Goal: Task Accomplishment & Management: Complete application form

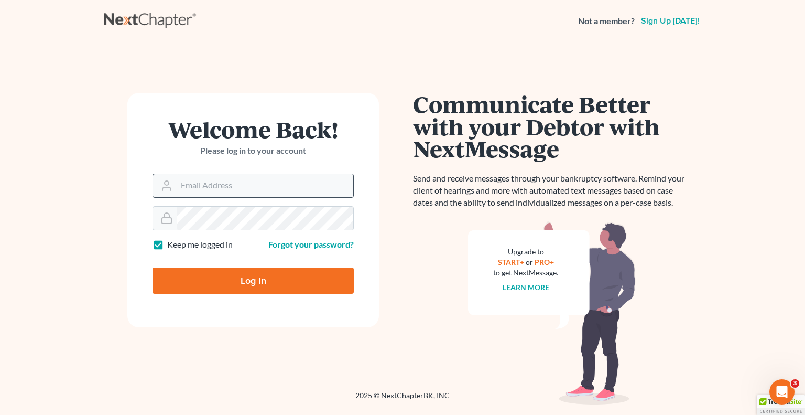
click at [256, 182] on input "Email Address" at bounding box center [265, 185] width 177 height 23
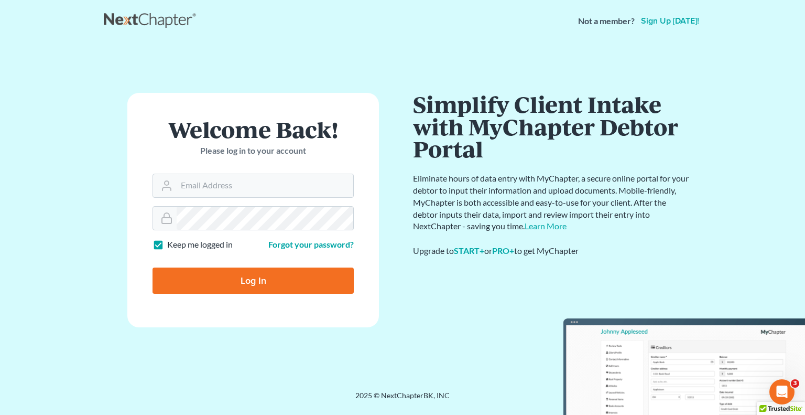
type input "Crystal@attorneydebtfighters.com"
type input "Thinking..."
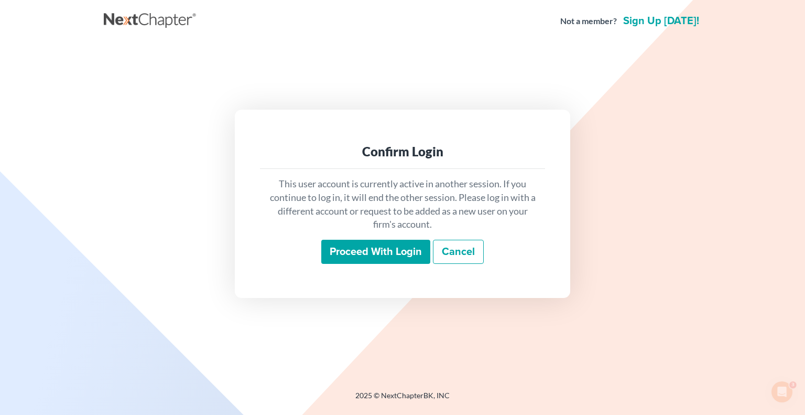
click at [390, 245] on input "Proceed with login" at bounding box center [375, 252] width 109 height 24
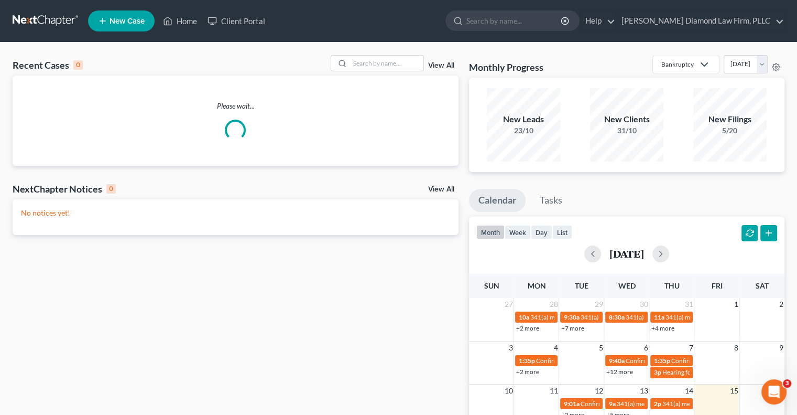
click at [130, 23] on span "New Case" at bounding box center [127, 21] width 35 height 8
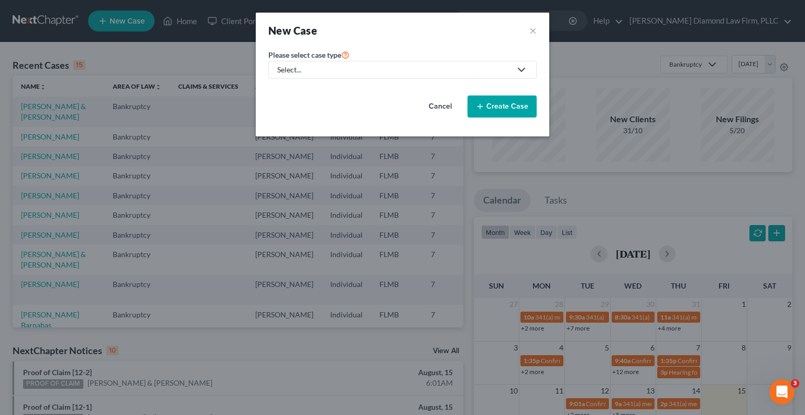
click at [446, 75] on link "Select..." at bounding box center [402, 70] width 268 height 18
click at [313, 92] on div "Bankruptcy" at bounding box center [300, 90] width 44 height 10
select select "15"
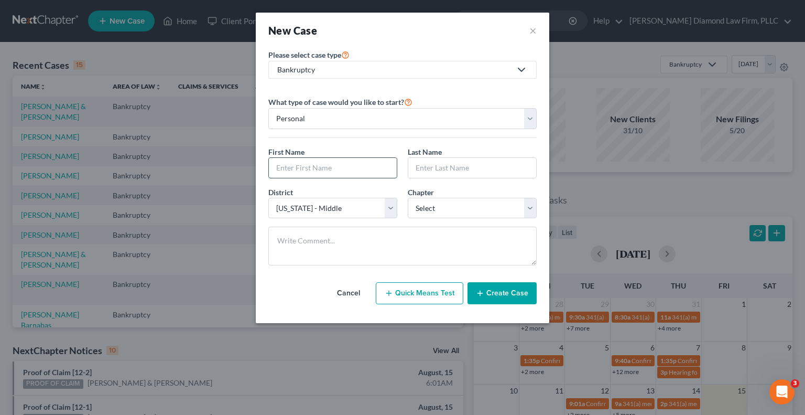
click at [340, 164] on input "text" at bounding box center [333, 168] width 128 height 20
type input "E"
type input "1"
type input "James"
type input "Collins"
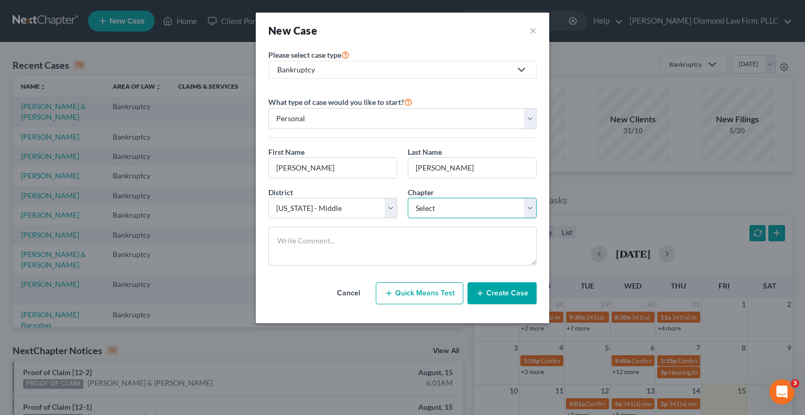
drag, startPoint x: 474, startPoint y: 209, endPoint x: 475, endPoint y: 217, distance: 7.9
click at [474, 209] on select "Select 7 11 12 13" at bounding box center [472, 208] width 129 height 21
select select "0"
click at [408, 198] on select "Select 7 11 12 13" at bounding box center [472, 208] width 129 height 21
click at [514, 295] on button "Create Case" at bounding box center [502, 293] width 69 height 22
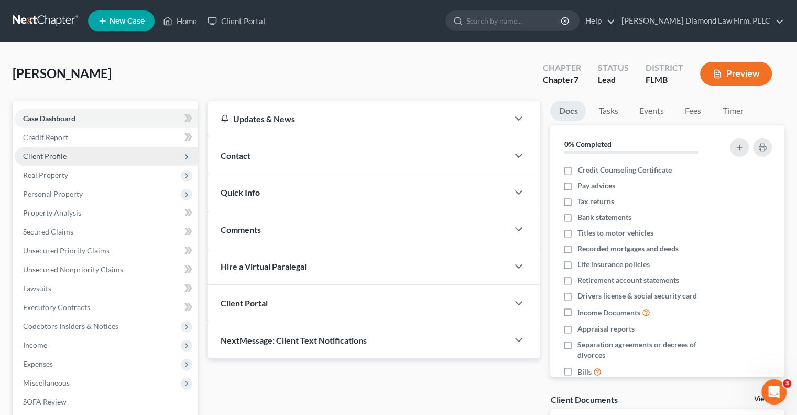
click at [81, 153] on span "Client Profile" at bounding box center [106, 156] width 183 height 19
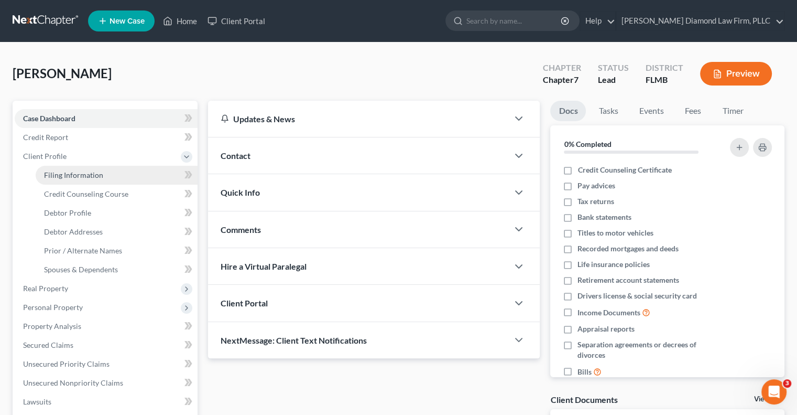
click at [128, 182] on link "Filing Information" at bounding box center [117, 175] width 162 height 19
select select "1"
select select "0"
select select "15"
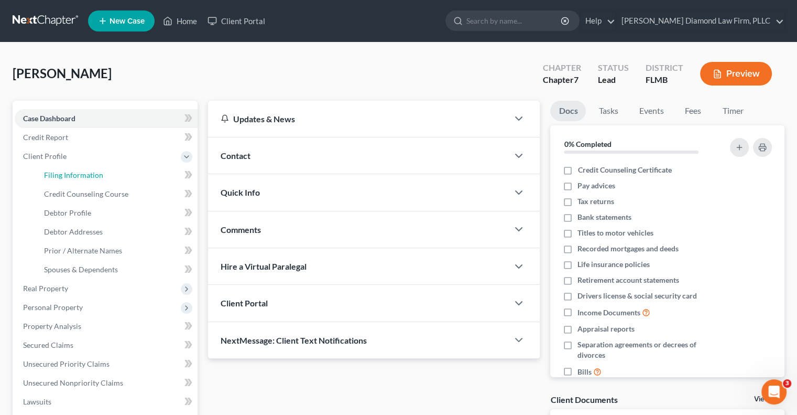
select select "9"
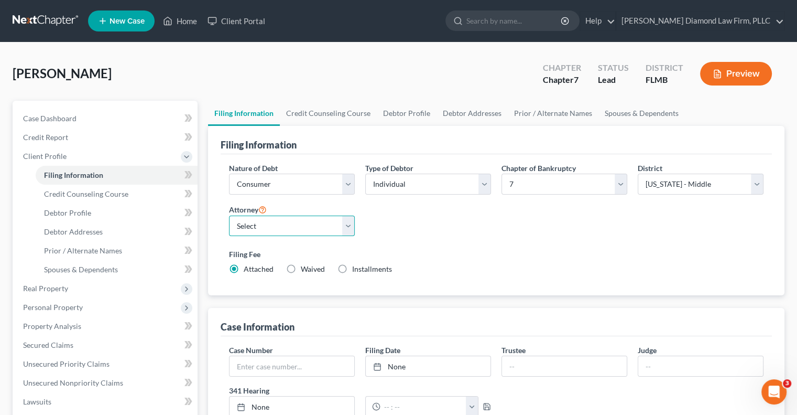
click at [283, 229] on select "Select [PERSON_NAME] - FLMB [PERSON_NAME] - FLSB [PERSON_NAME] - FLNB" at bounding box center [292, 225] width 126 height 21
select select "0"
click at [229, 215] on select "Select [PERSON_NAME] - FLMB [PERSON_NAME] - FLSB [PERSON_NAME] - FLNB" at bounding box center [292, 225] width 126 height 21
click at [392, 117] on link "Debtor Profile" at bounding box center [407, 113] width 60 height 25
select select "0"
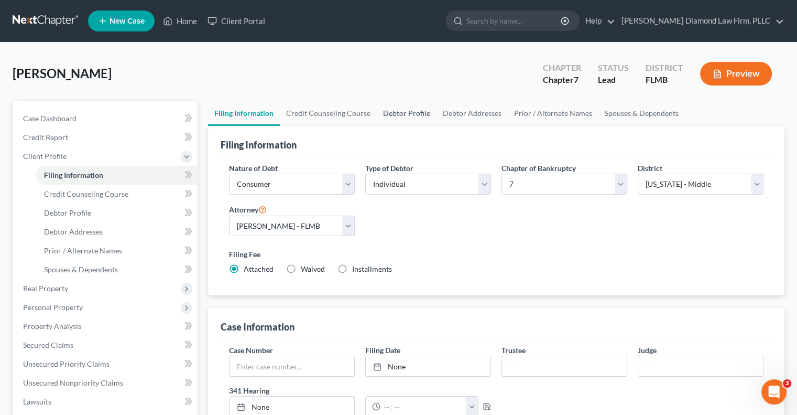
select select "0"
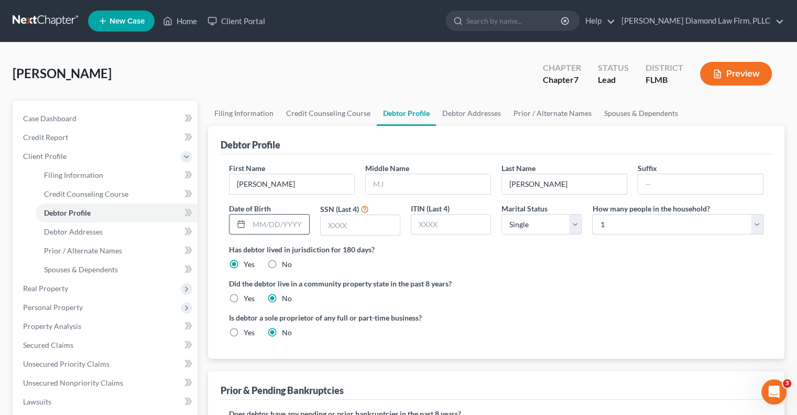
click at [285, 217] on input "text" at bounding box center [279, 224] width 60 height 20
type input "12/19/1951"
type input "4455"
click at [470, 117] on link "Debtor Addresses" at bounding box center [471, 113] width 71 height 25
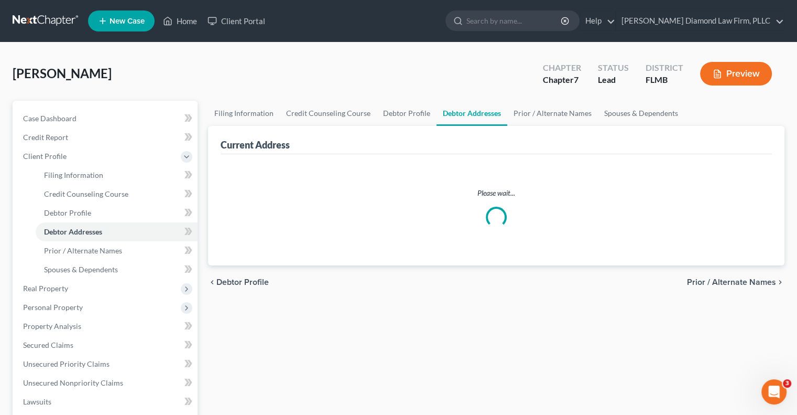
select select "0"
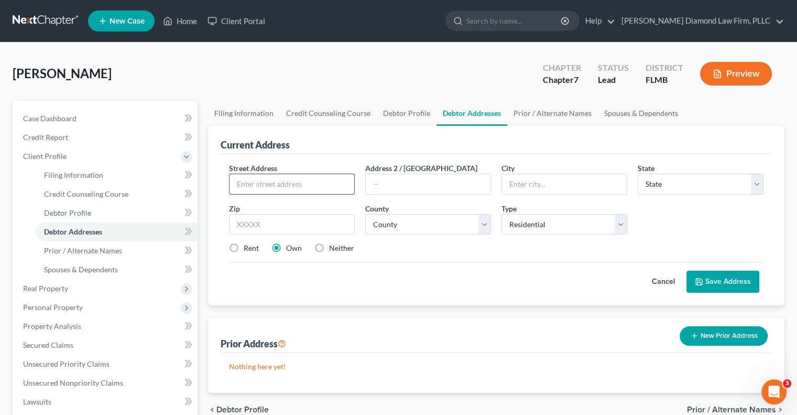
click at [293, 184] on input "text" at bounding box center [292, 184] width 125 height 20
type input "6550 NW 48th Terrace"
type input "Unit D"
type input "Ocala"
select select "9"
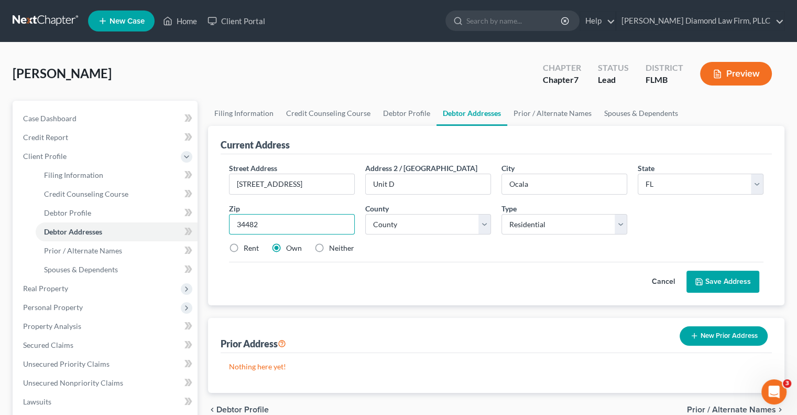
type input "34482"
select select "40"
click at [244, 251] on label "Rent" at bounding box center [251, 248] width 15 height 10
click at [248, 249] on input "Rent" at bounding box center [251, 246] width 7 height 7
radio input "true"
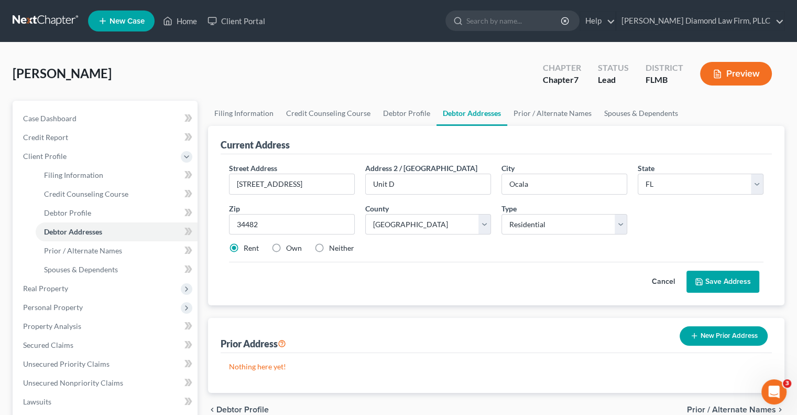
click at [496, 326] on div "Prior Address New Prior Address" at bounding box center [496, 335] width 551 height 35
click at [755, 284] on button "Save Address" at bounding box center [723, 281] width 73 height 22
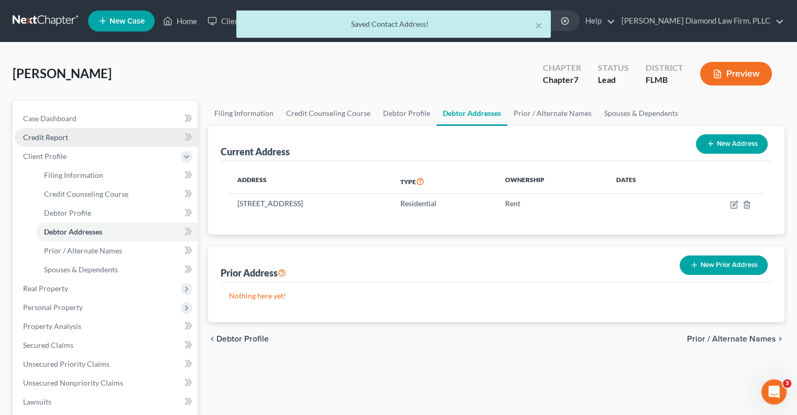
click at [55, 137] on span "Credit Report" at bounding box center [45, 137] width 45 height 9
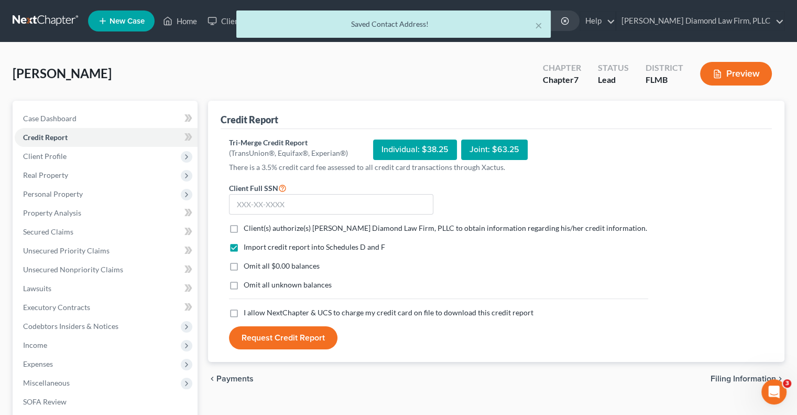
click at [270, 227] on span "Client(s) authorize(s) [PERSON_NAME] Diamond Law Firm, PLLC to obtain informati…" at bounding box center [446, 227] width 404 height 9
click at [255, 227] on input "Client(s) authorize(s) [PERSON_NAME] Diamond Law Firm, PLLC to obtain informati…" at bounding box center [251, 226] width 7 height 7
checkbox input "true"
click at [272, 286] on span "Omit all unknown balances" at bounding box center [288, 284] width 88 height 9
click at [255, 286] on input "Omit all unknown balances" at bounding box center [251, 282] width 7 height 7
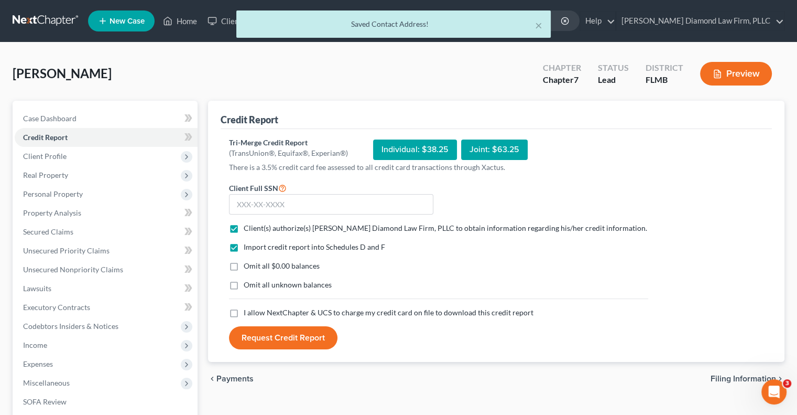
checkbox input "true"
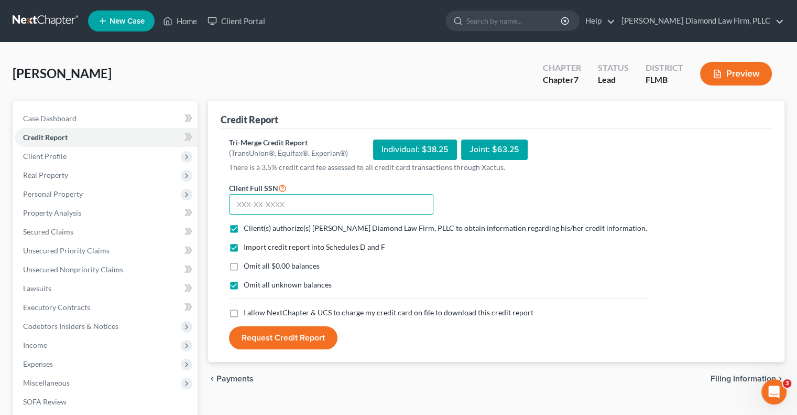
click at [248, 209] on input "text" at bounding box center [331, 204] width 204 height 21
paste input "252-35-4455"
type input "252-35-4455"
click at [315, 312] on span "I allow NextChapter & UCS to charge my credit card on file to download this cre…" at bounding box center [389, 312] width 290 height 9
click at [255, 312] on input "I allow NextChapter & UCS to charge my credit card on file to download this cre…" at bounding box center [251, 310] width 7 height 7
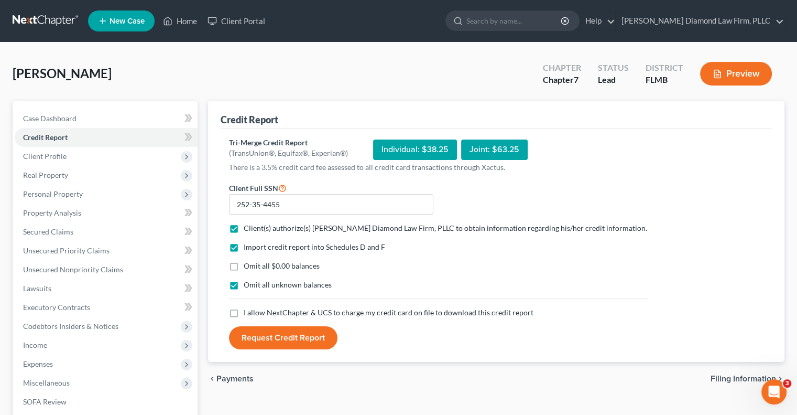
checkbox input "true"
click at [304, 341] on button "Request Credit Report" at bounding box center [283, 337] width 108 height 23
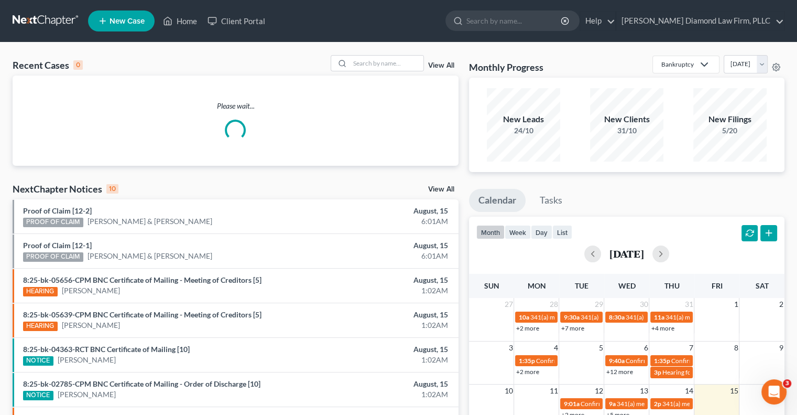
click at [127, 23] on span "New Case" at bounding box center [127, 21] width 35 height 8
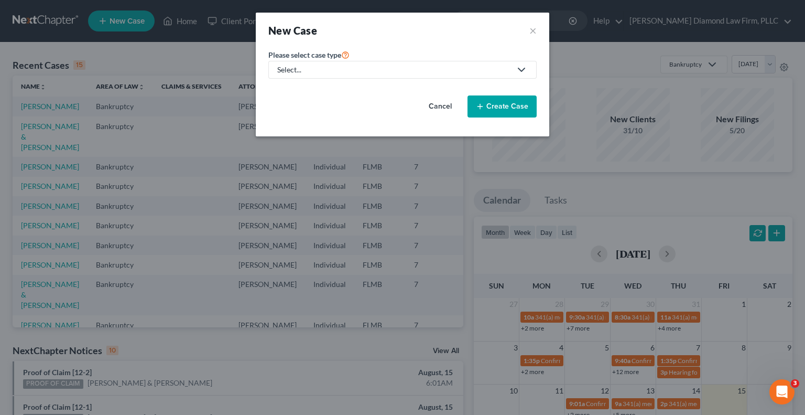
click at [317, 64] on div "Select..." at bounding box center [394, 69] width 234 height 10
click at [320, 88] on div "Bankruptcy" at bounding box center [300, 90] width 44 height 10
select select "15"
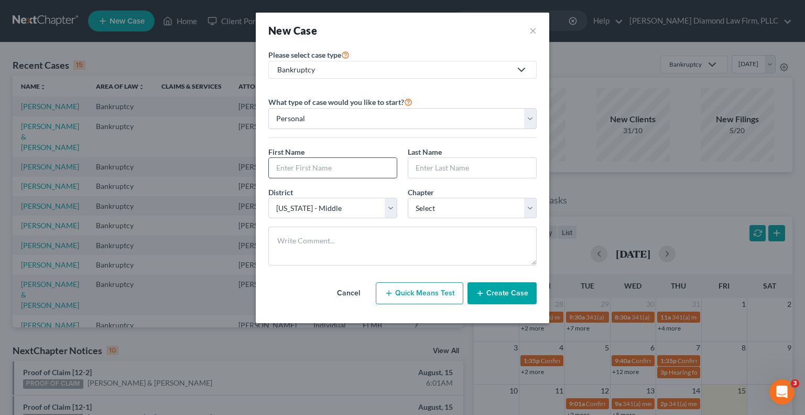
click at [336, 158] on input "text" at bounding box center [333, 168] width 128 height 20
type input "[PERSON_NAME]"
click at [439, 207] on select "Select 7 11 12 13" at bounding box center [472, 208] width 129 height 21
select select "3"
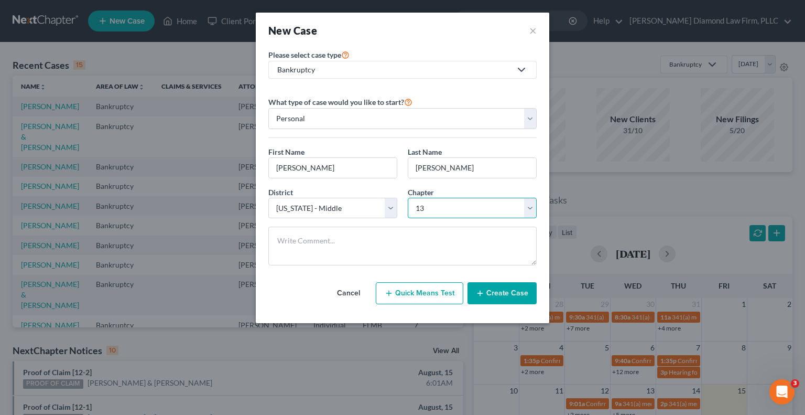
click at [408, 198] on select "Select 7 11 12 13" at bounding box center [472, 208] width 129 height 21
click at [525, 295] on button "Create Case" at bounding box center [502, 293] width 69 height 22
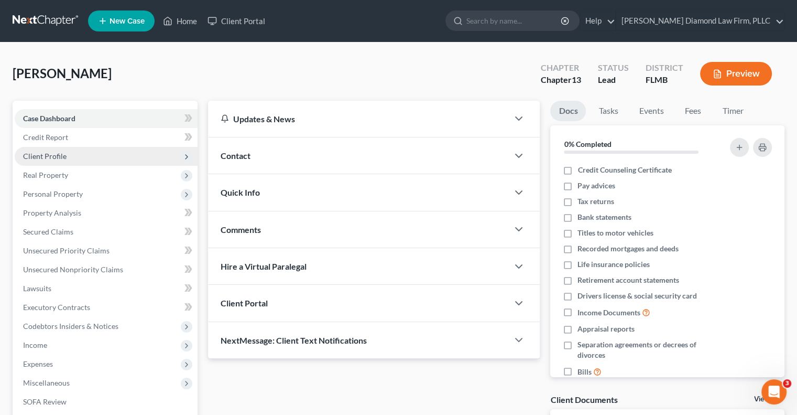
click at [84, 158] on span "Client Profile" at bounding box center [106, 156] width 183 height 19
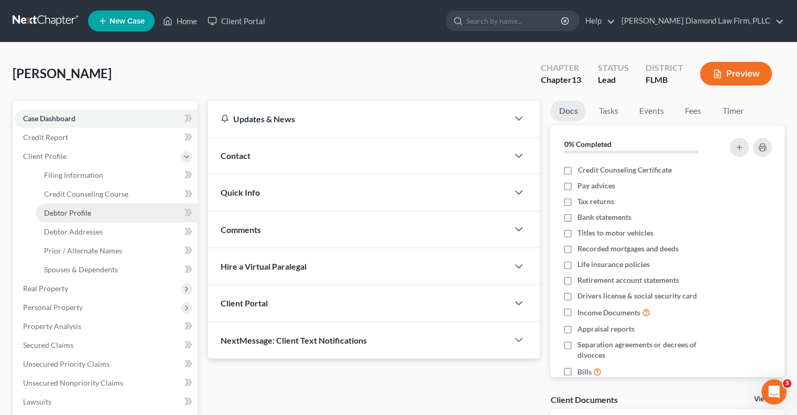
click at [88, 208] on span "Debtor Profile" at bounding box center [67, 212] width 47 height 9
select select "0"
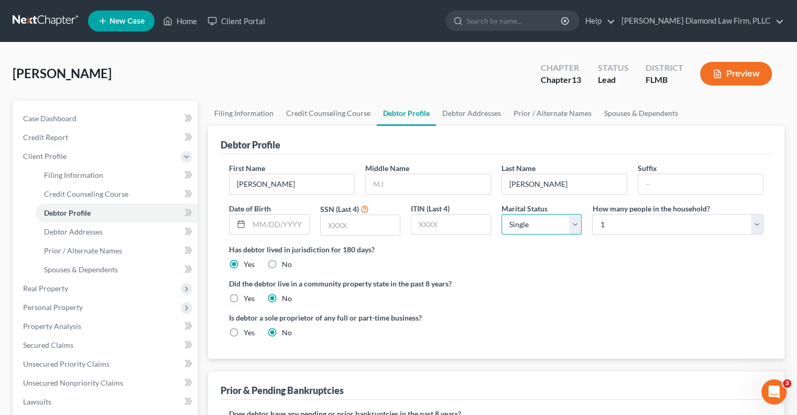
click at [525, 217] on select "Select Single Married Separated Divorced Widowed" at bounding box center [542, 224] width 80 height 21
click at [514, 199] on div "First Name [PERSON_NAME] Middle Name Last Name [PERSON_NAME] Date of Birth SSN …" at bounding box center [496, 202] width 545 height 81
click at [267, 115] on link "Filing Information" at bounding box center [244, 113] width 72 height 25
select select "1"
select select "0"
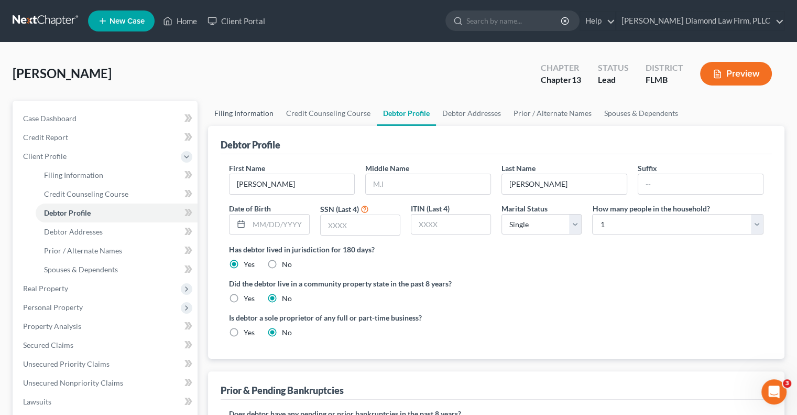
select select "3"
select select "15"
select select "9"
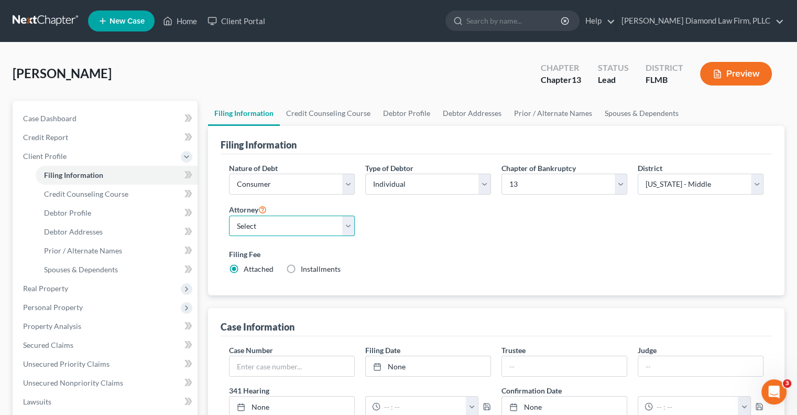
drag, startPoint x: 281, startPoint y: 219, endPoint x: 283, endPoint y: 224, distance: 5.6
click at [281, 219] on select "Select [PERSON_NAME] - FLMB [PERSON_NAME] - FLSB [PERSON_NAME] - FLNB" at bounding box center [292, 225] width 126 height 21
select select "0"
click at [229, 215] on select "Select [PERSON_NAME] - FLMB [PERSON_NAME] - FLSB [PERSON_NAME] - FLNB" at bounding box center [292, 225] width 126 height 21
drag, startPoint x: 414, startPoint y: 184, endPoint x: 415, endPoint y: 192, distance: 8.5
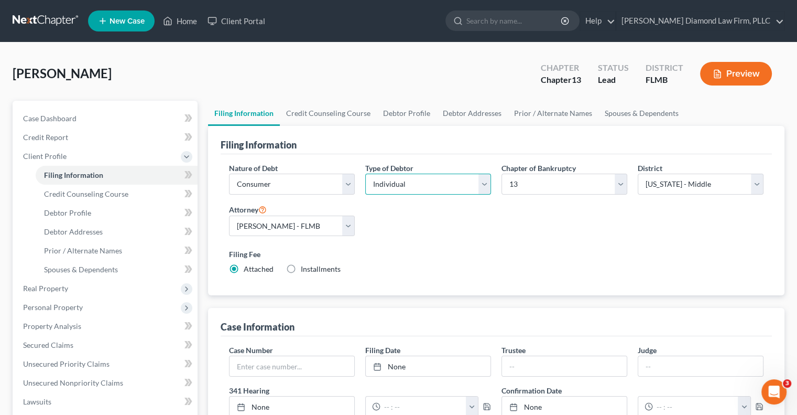
click at [414, 184] on select "Select Individual Joint" at bounding box center [428, 183] width 126 height 21
select select "1"
click at [365, 173] on select "Select Individual Joint" at bounding box center [428, 183] width 126 height 21
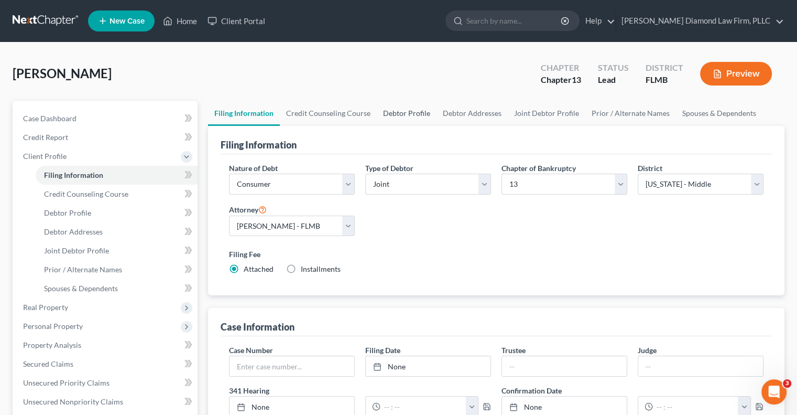
drag, startPoint x: 392, startPoint y: 112, endPoint x: 392, endPoint y: 121, distance: 9.4
click at [392, 111] on link "Debtor Profile" at bounding box center [407, 113] width 60 height 25
select select "1"
select select "0"
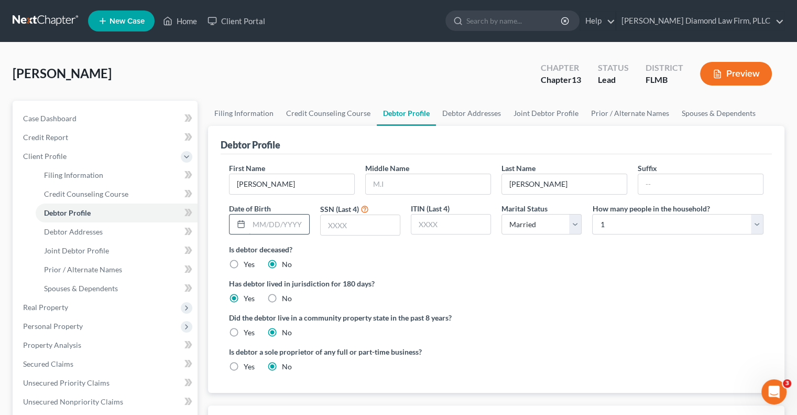
click at [282, 225] on input "text" at bounding box center [279, 224] width 60 height 20
type input "[DATE]"
type input "1874"
click at [480, 115] on link "Debtor Addresses" at bounding box center [471, 113] width 71 height 25
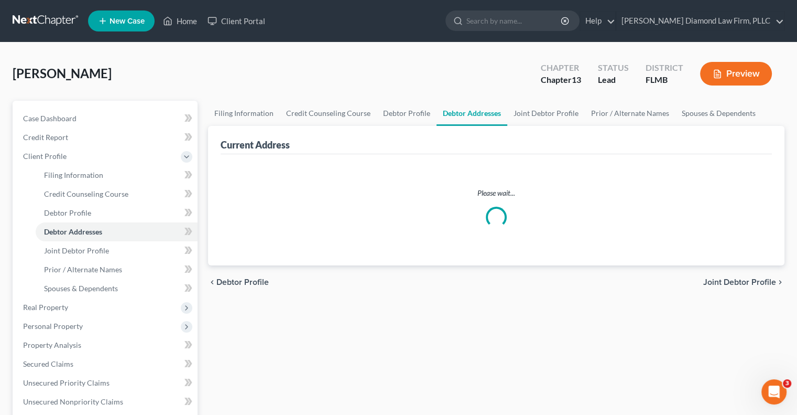
select select "0"
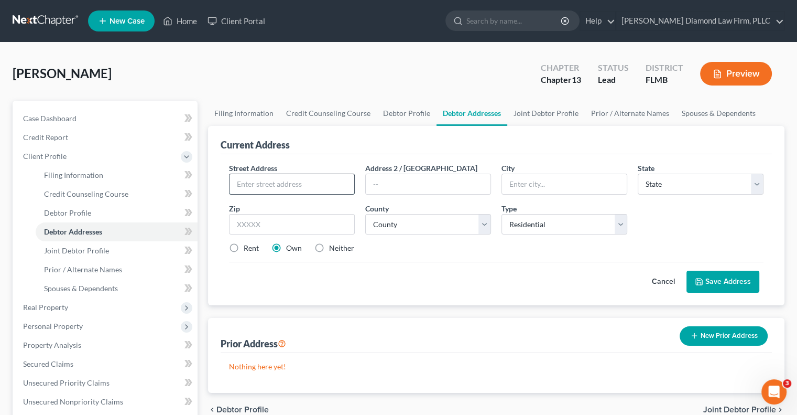
click at [309, 181] on input "text" at bounding box center [292, 184] width 125 height 20
type input "10820 Daybreak [PERSON_NAME]"
type input "[PERSON_NAME]"
select select "9"
type input "34219"
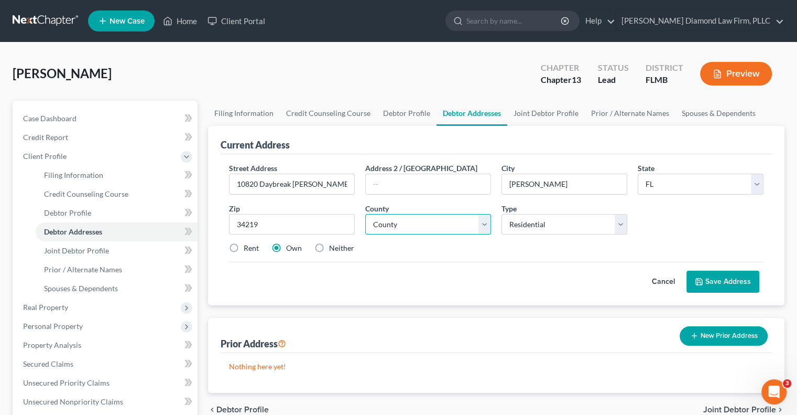
click at [439, 222] on select "County [GEOGRAPHIC_DATA] [GEOGRAPHIC_DATA] [GEOGRAPHIC_DATA] [GEOGRAPHIC_DATA] …" at bounding box center [428, 224] width 126 height 21
click at [365, 214] on select "County [GEOGRAPHIC_DATA] [GEOGRAPHIC_DATA] [GEOGRAPHIC_DATA] [GEOGRAPHIC_DATA] …" at bounding box center [428, 224] width 126 height 21
click at [427, 216] on select "County [GEOGRAPHIC_DATA] [GEOGRAPHIC_DATA] [GEOGRAPHIC_DATA] [GEOGRAPHIC_DATA] …" at bounding box center [428, 224] width 126 height 21
select select "39"
click at [365, 214] on select "County [GEOGRAPHIC_DATA] [GEOGRAPHIC_DATA] [GEOGRAPHIC_DATA] [GEOGRAPHIC_DATA] …" at bounding box center [428, 224] width 126 height 21
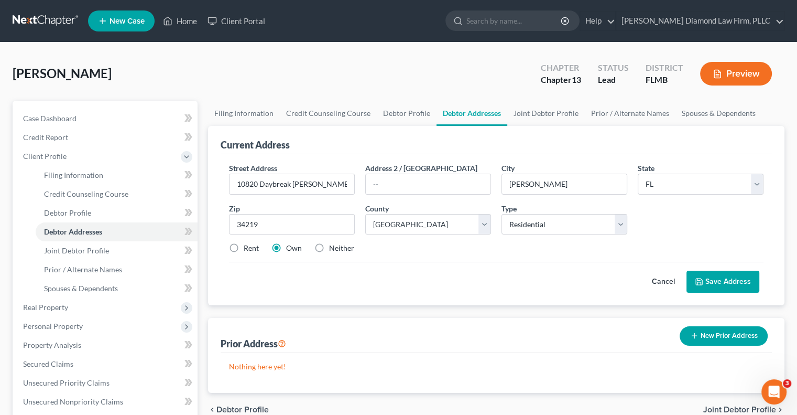
click at [706, 275] on button "Save Address" at bounding box center [723, 281] width 73 height 22
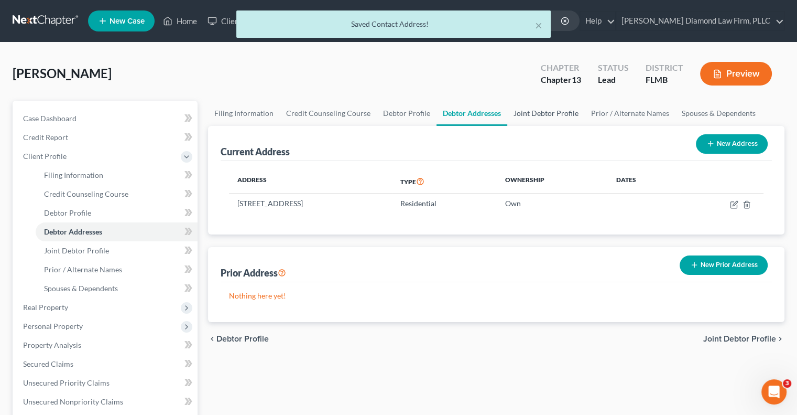
click at [535, 113] on link "Joint Debtor Profile" at bounding box center [546, 113] width 78 height 25
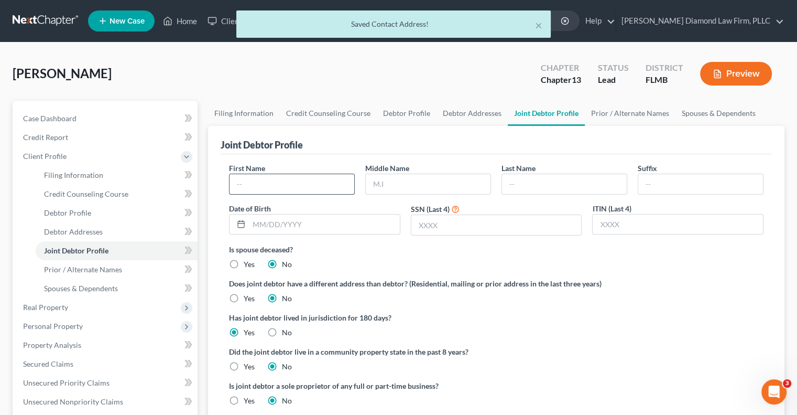
click at [243, 182] on input "text" at bounding box center [292, 184] width 125 height 20
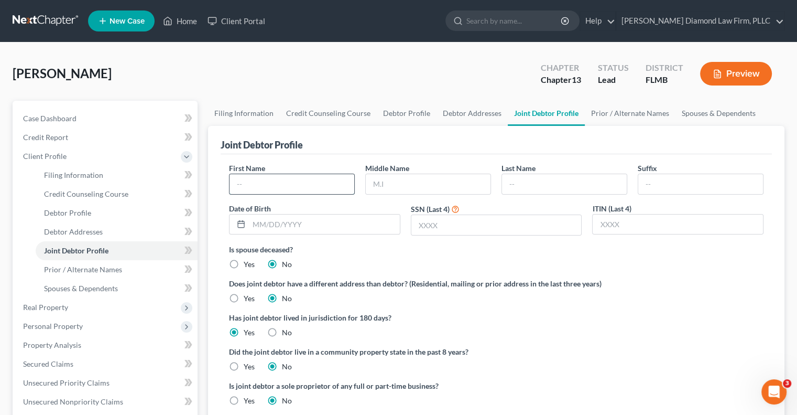
click at [256, 187] on input "text" at bounding box center [292, 184] width 125 height 20
type input "April"
type input "C"
type input "[PERSON_NAME]"
type input "[DATE]"
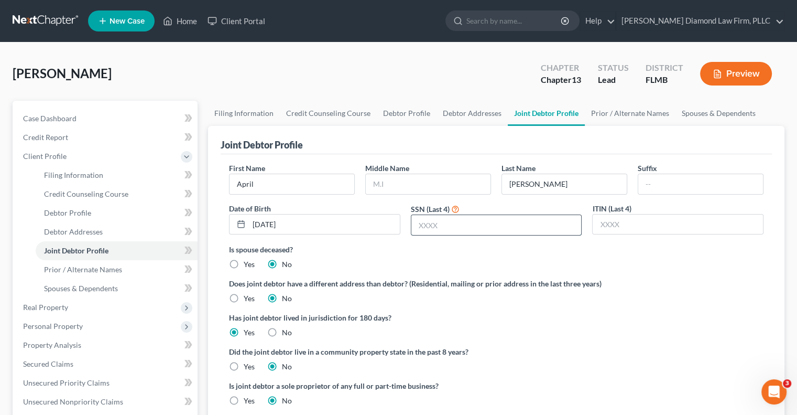
click at [482, 226] on input "text" at bounding box center [496, 225] width 170 height 20
type input "2371"
click at [688, 278] on label "Does joint debtor have a different address than debtor? (Residential, mailing o…" at bounding box center [496, 283] width 535 height 11
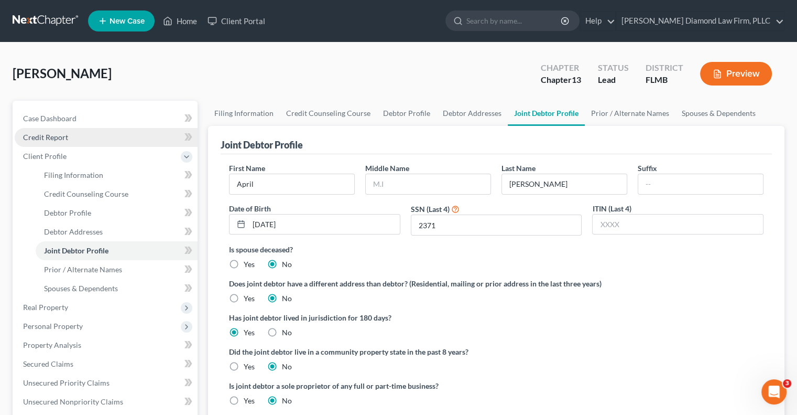
click at [60, 136] on span "Credit Report" at bounding box center [45, 137] width 45 height 9
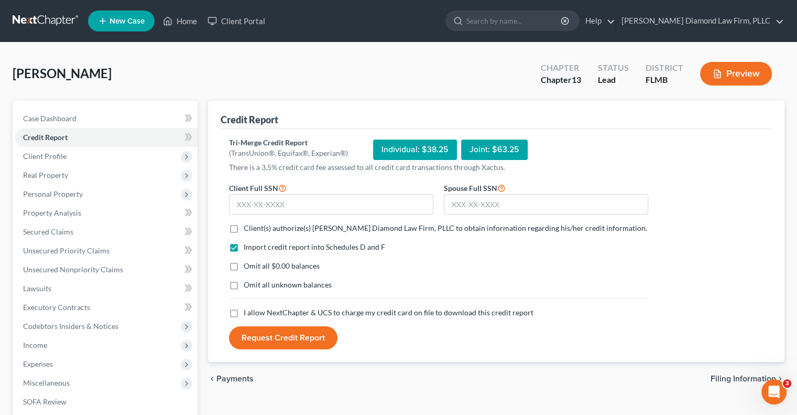
click at [292, 227] on span "Client(s) authorize(s) [PERSON_NAME] Diamond Law Firm, PLLC to obtain informati…" at bounding box center [446, 227] width 404 height 9
click at [255, 227] on input "Client(s) authorize(s) [PERSON_NAME] Diamond Law Firm, PLLC to obtain informati…" at bounding box center [251, 226] width 7 height 7
checkbox input "true"
click at [285, 312] on span "I allow NextChapter & UCS to charge my credit card on file to download this cre…" at bounding box center [389, 312] width 290 height 9
click at [255, 312] on input "I allow NextChapter & UCS to charge my credit card on file to download this cre…" at bounding box center [251, 310] width 7 height 7
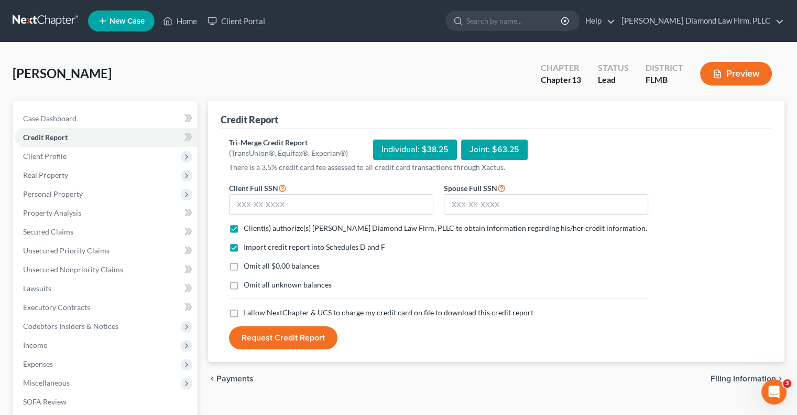
checkbox input "true"
click at [295, 208] on input "text" at bounding box center [331, 204] width 204 height 21
click at [274, 203] on input "text" at bounding box center [331, 204] width 204 height 21
paste input "404-04-1874"
type input "404-04-1874"
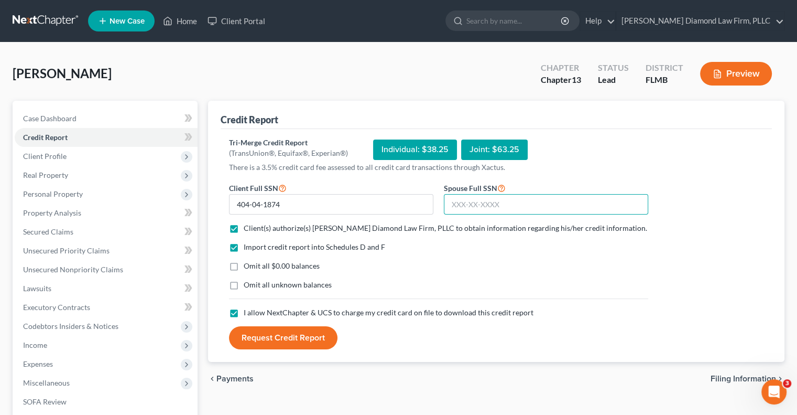
click at [558, 207] on input "text" at bounding box center [546, 204] width 204 height 21
paste input "405-15-2371"
type input "405-15-2371"
click at [277, 339] on button "Request Credit Report" at bounding box center [283, 337] width 108 height 23
